Goal: Book appointment/travel/reservation

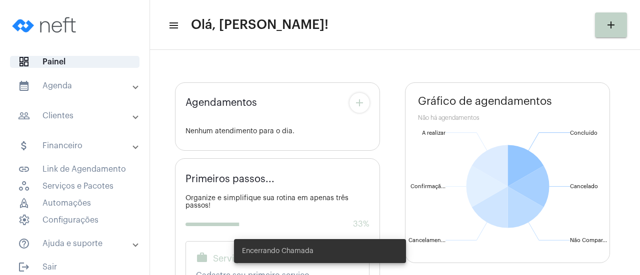
click at [98, 89] on mat-panel-title "calendar_month_outlined Agenda" at bounding box center [75, 86] width 115 height 12
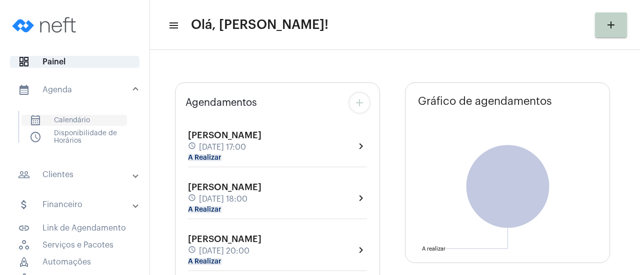
click at [70, 120] on span "calendar_month_outlined Calendário" at bounding box center [73, 120] width 105 height 11
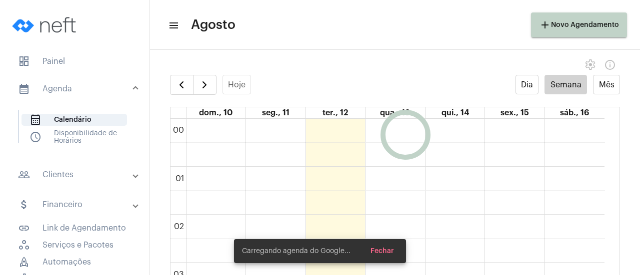
scroll to position [288, 0]
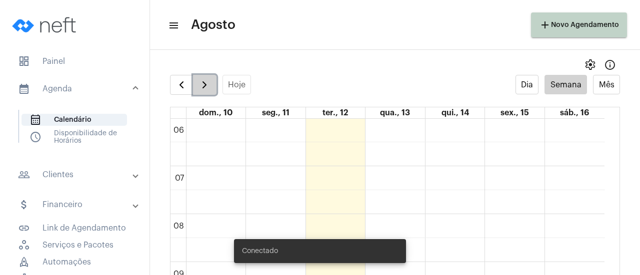
click at [207, 91] on button "button" at bounding box center [204, 85] width 23 height 20
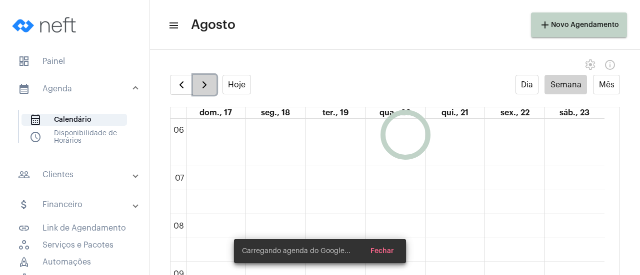
scroll to position [289, 0]
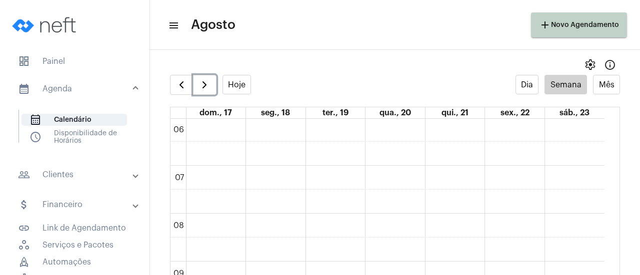
drag, startPoint x: 207, startPoint y: 90, endPoint x: 230, endPoint y: 94, distance: 23.4
click at [207, 90] on span "button" at bounding box center [204, 85] width 12 height 12
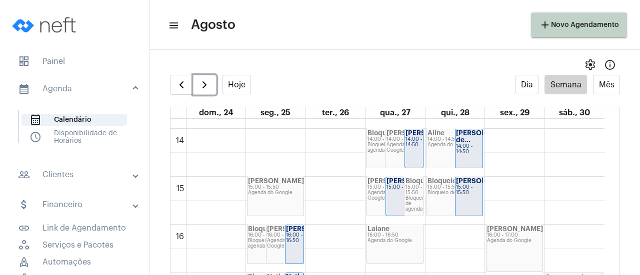
scroll to position [688, 0]
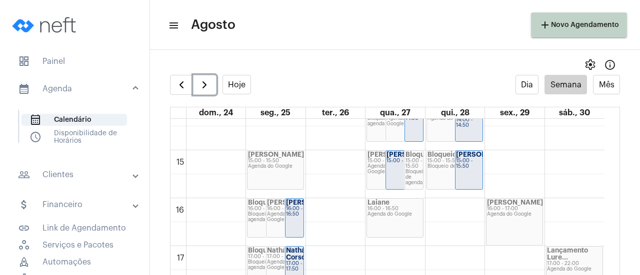
click at [470, 168] on div "15:00 - 15:50" at bounding box center [469, 163] width 26 height 11
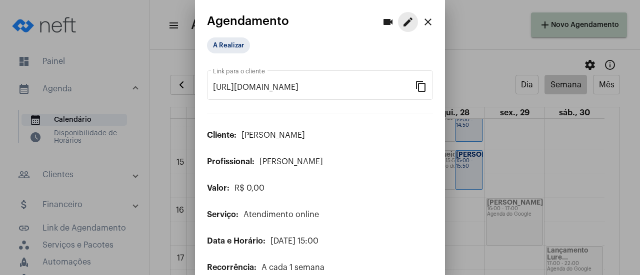
click at [406, 20] on button "edit" at bounding box center [408, 22] width 20 height 20
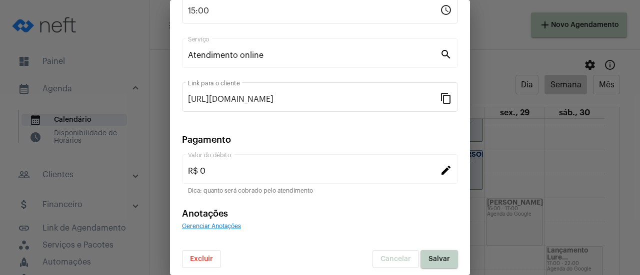
scroll to position [156, 0]
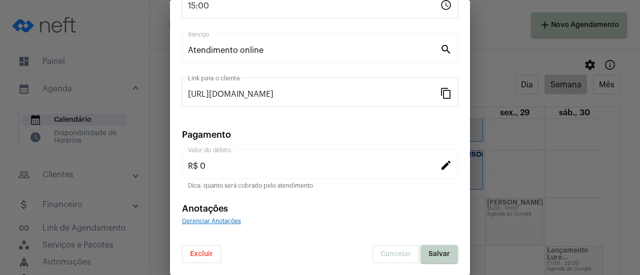
click at [203, 252] on span "Excluir" at bounding box center [201, 254] width 23 height 7
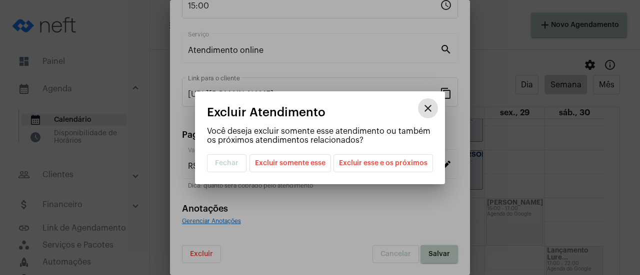
click at [393, 164] on span "Excluir esse e os próximos" at bounding box center [383, 163] width 88 height 17
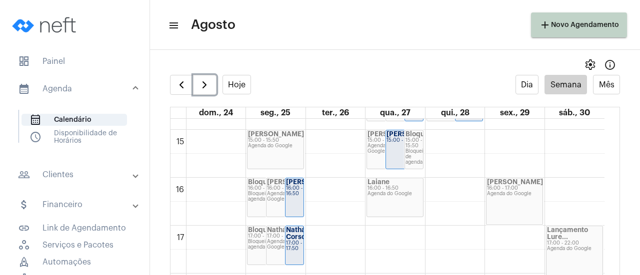
scroll to position [688, 0]
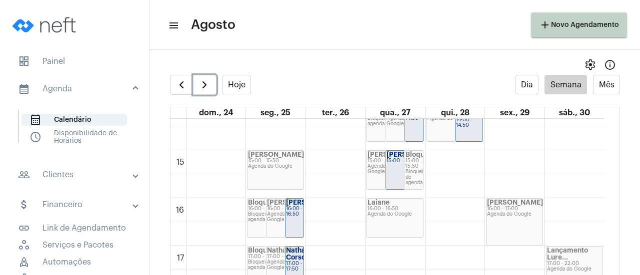
click at [279, 166] on div "Agenda do Google" at bounding box center [275, 166] width 55 height 5
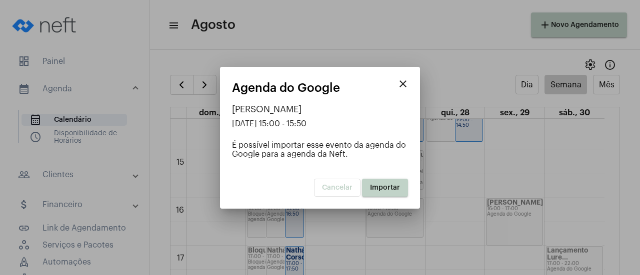
click at [393, 188] on span "Importar" at bounding box center [385, 187] width 30 height 7
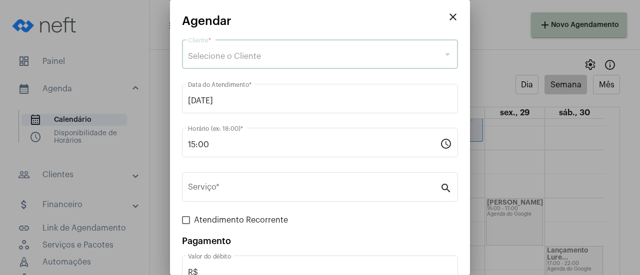
click at [240, 57] on span "Selecione o Cliente" at bounding box center [224, 56] width 73 height 8
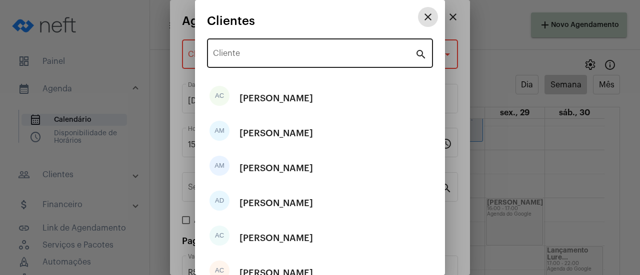
click at [234, 56] on input "Cliente" at bounding box center [314, 55] width 202 height 9
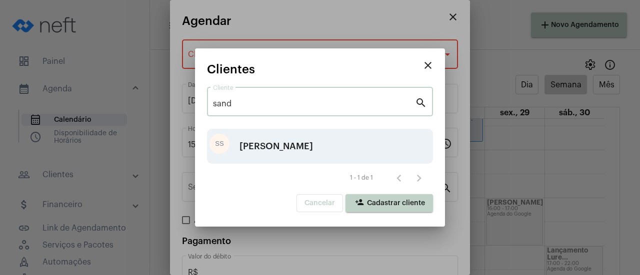
type input "sand"
click at [248, 147] on div "[PERSON_NAME]" at bounding box center [275, 146] width 73 height 30
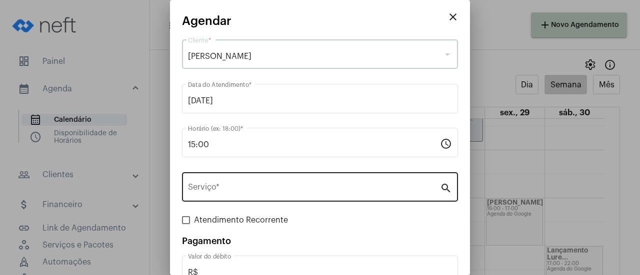
click at [238, 197] on div "Serviço *" at bounding box center [314, 185] width 252 height 31
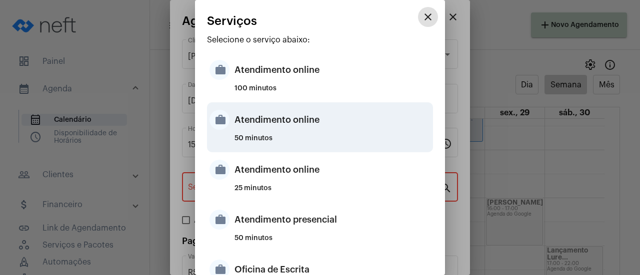
click at [266, 135] on div "50 minutos" at bounding box center [332, 142] width 196 height 15
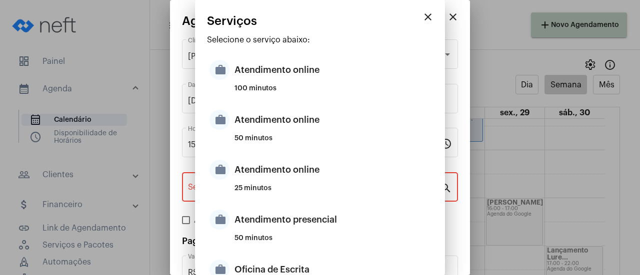
type input "Atendimento online"
type input "R$ 0"
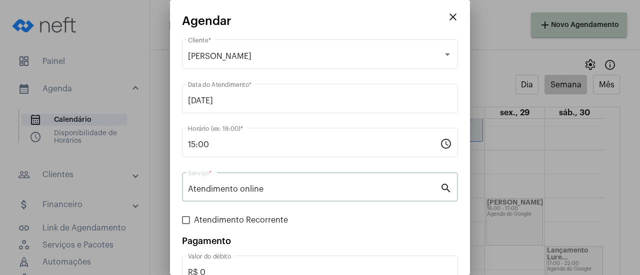
click at [196, 219] on span "Atendimento Recorrente" at bounding box center [241, 220] width 94 height 12
click at [186, 224] on input "Atendimento Recorrente" at bounding box center [185, 224] width 0 height 0
checkbox input "true"
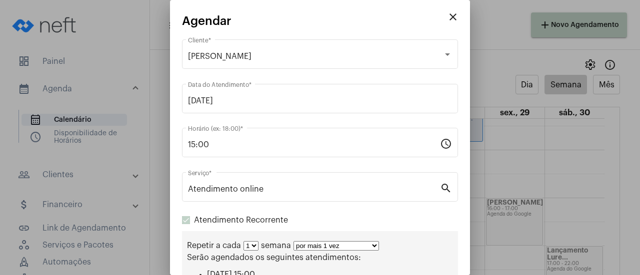
click at [313, 247] on select "por mais 1 vez por mais 2 vezes por mais 3 vezes por mais 4 vezes por mais 5 ve…" at bounding box center [335, 245] width 85 height 9
select select "10: 0"
click at [293, 242] on select "por mais 1 vez por mais 2 vezes por mais 3 vezes por mais 4 vezes por mais 5 ve…" at bounding box center [335, 245] width 85 height 9
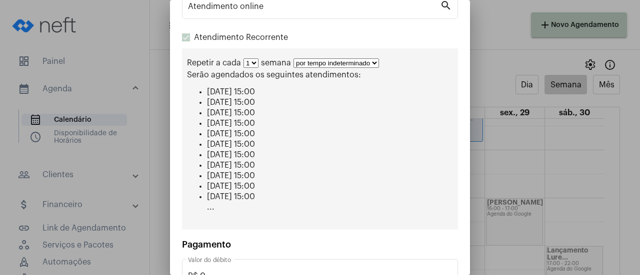
scroll to position [248, 0]
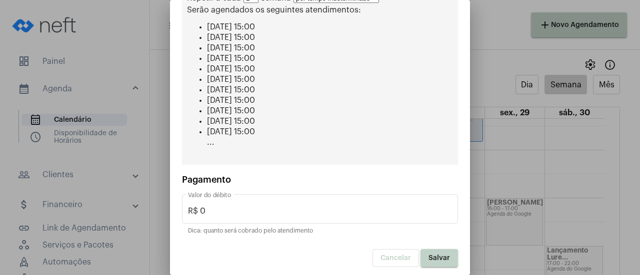
click at [431, 262] on button "Salvar" at bounding box center [438, 258] width 37 height 18
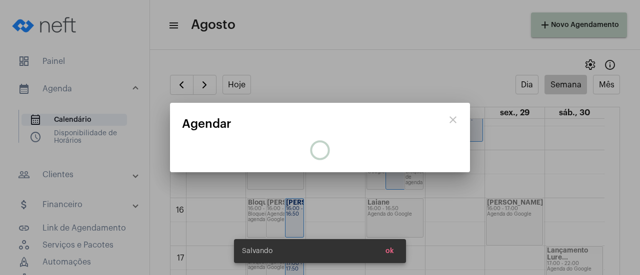
scroll to position [0, 0]
